Goal: Obtain resource: Download file/media

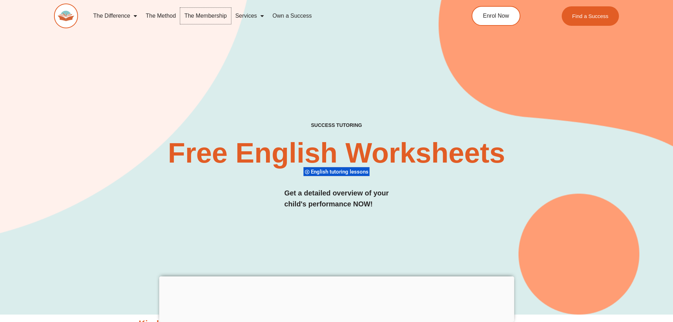
click at [213, 16] on link "The Membership" at bounding box center [205, 16] width 51 height 16
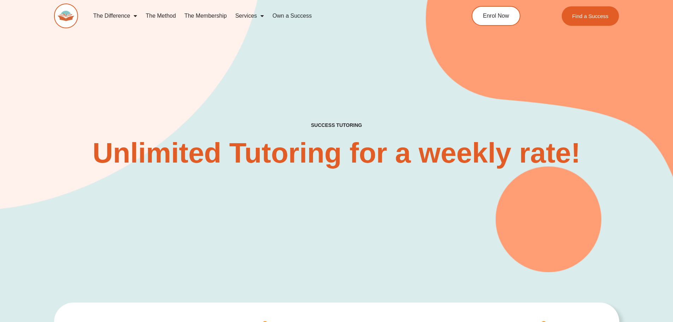
click at [200, 13] on link "The Membership" at bounding box center [205, 16] width 51 height 16
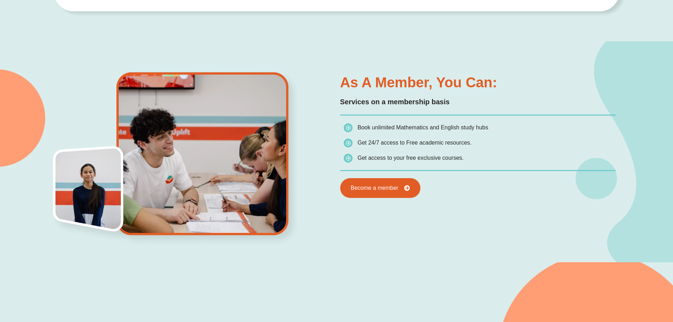
scroll to position [459, 0]
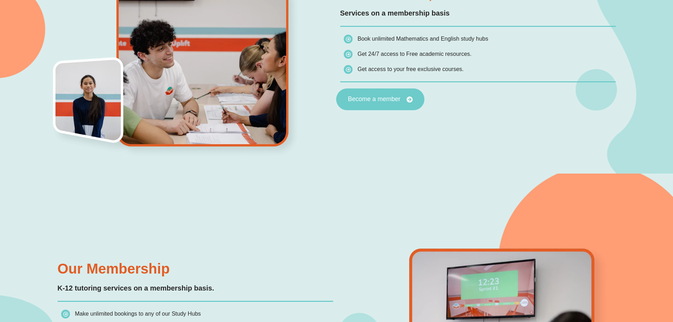
click at [387, 99] on span "Become a member" at bounding box center [374, 99] width 53 height 6
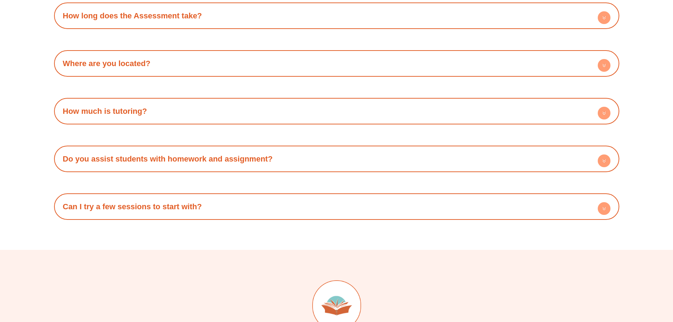
scroll to position [2403, 0]
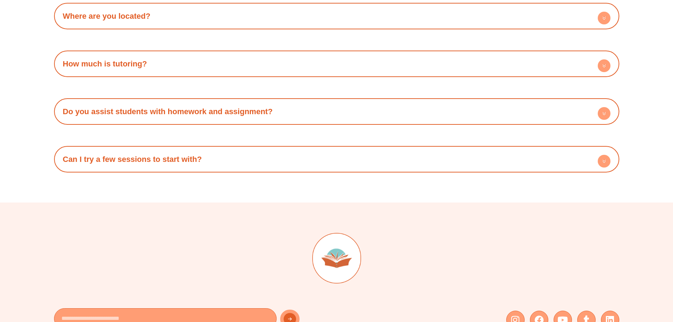
click at [603, 68] on circle at bounding box center [604, 65] width 13 height 13
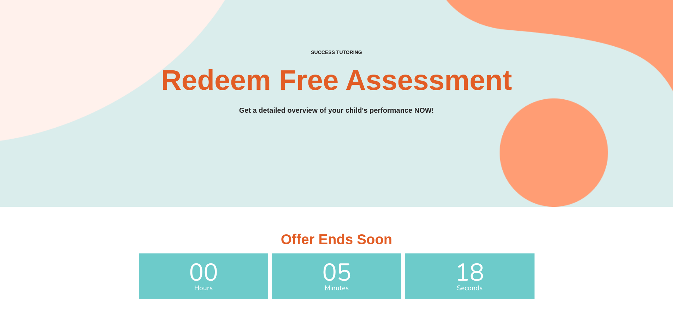
scroll to position [0, 0]
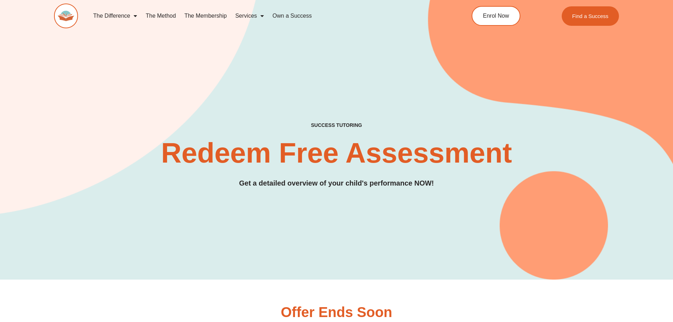
click at [65, 12] on img at bounding box center [66, 16] width 24 height 25
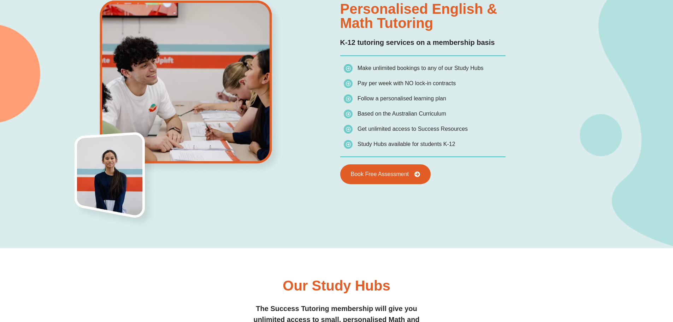
scroll to position [636, 0]
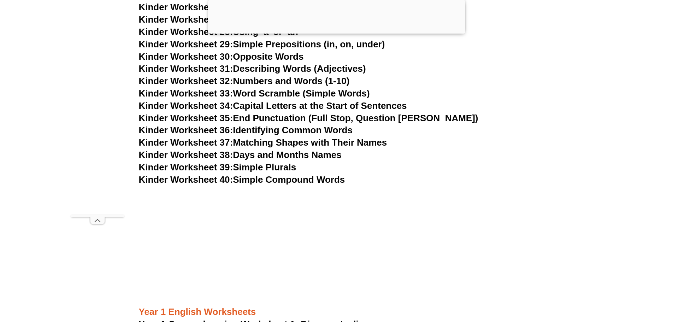
scroll to position [644, 0]
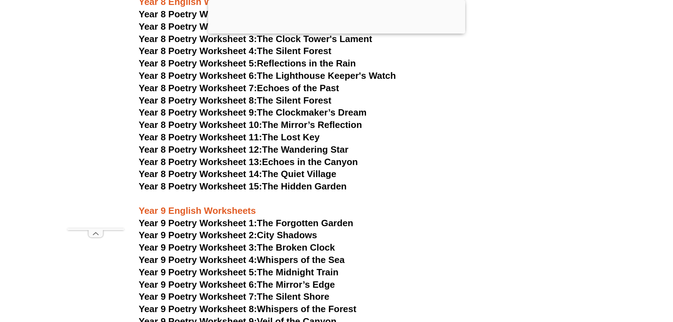
scroll to position [4618, 0]
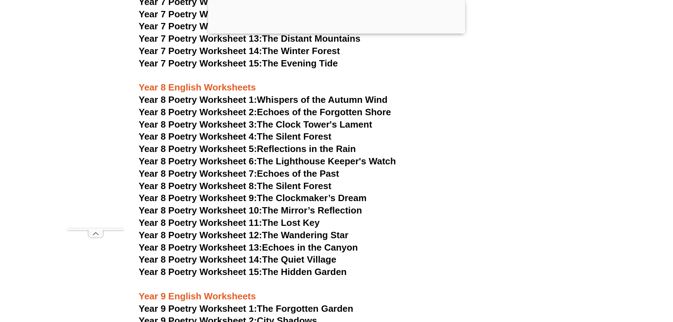
click at [324, 107] on link "Year 8 Poetry Worksheet 2: Echoes of the Forgotten Shore" at bounding box center [265, 112] width 252 height 11
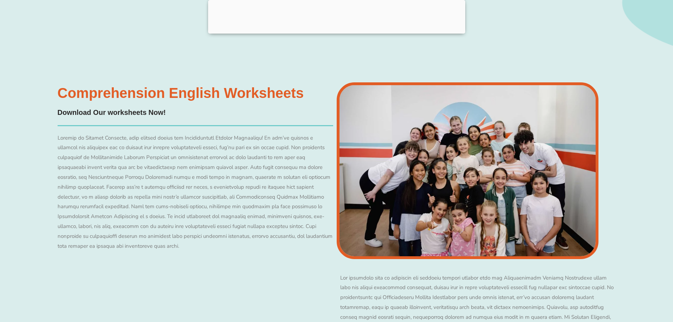
scroll to position [5890, 0]
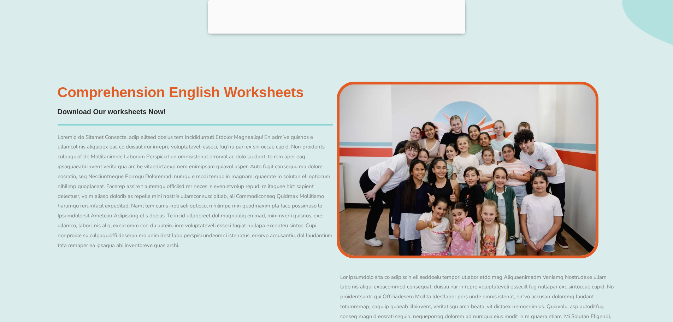
click at [120, 85] on h3 "Comprehension English Worksheets​" at bounding box center [181, 92] width 246 height 14
click at [240, 133] on div at bounding box center [196, 192] width 276 height 118
click at [151, 148] on div at bounding box center [196, 192] width 276 height 118
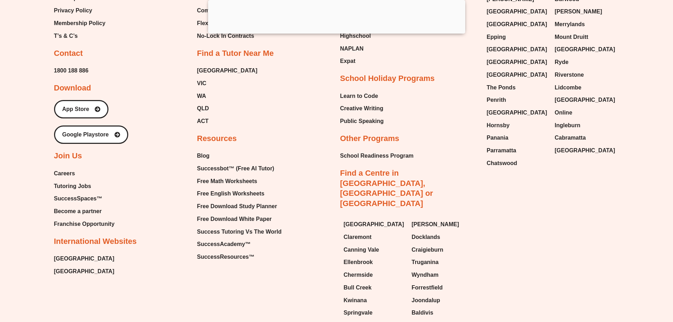
scroll to position [7516, 0]
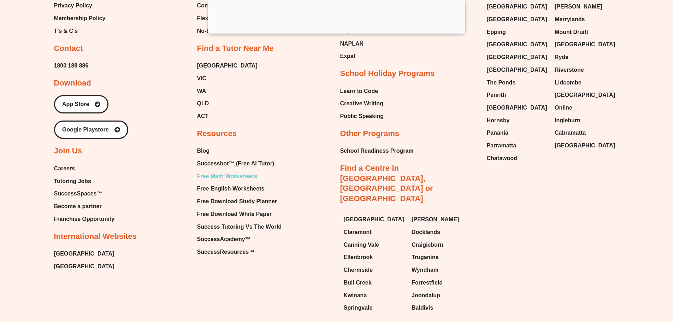
click at [229, 171] on span "Free Math Worksheets" at bounding box center [227, 176] width 60 height 11
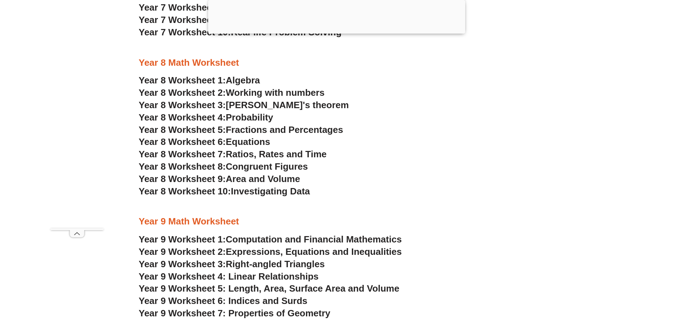
scroll to position [2243, 0]
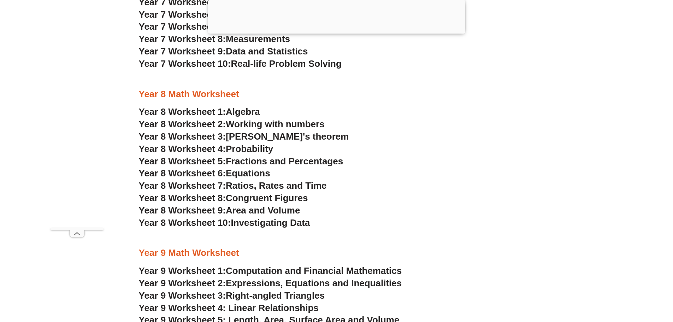
click at [239, 124] on span "Working with numbers" at bounding box center [275, 124] width 99 height 11
